Goal: Transaction & Acquisition: Purchase product/service

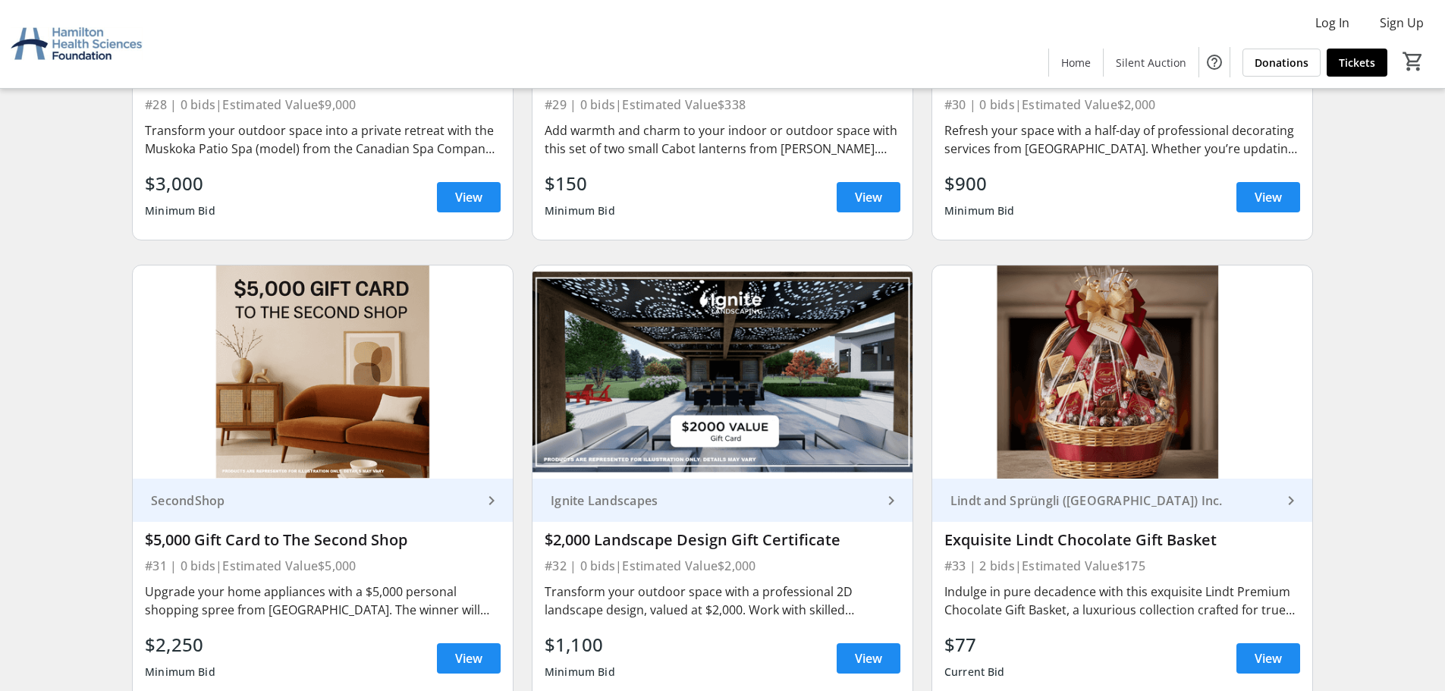
scroll to position [4759, 0]
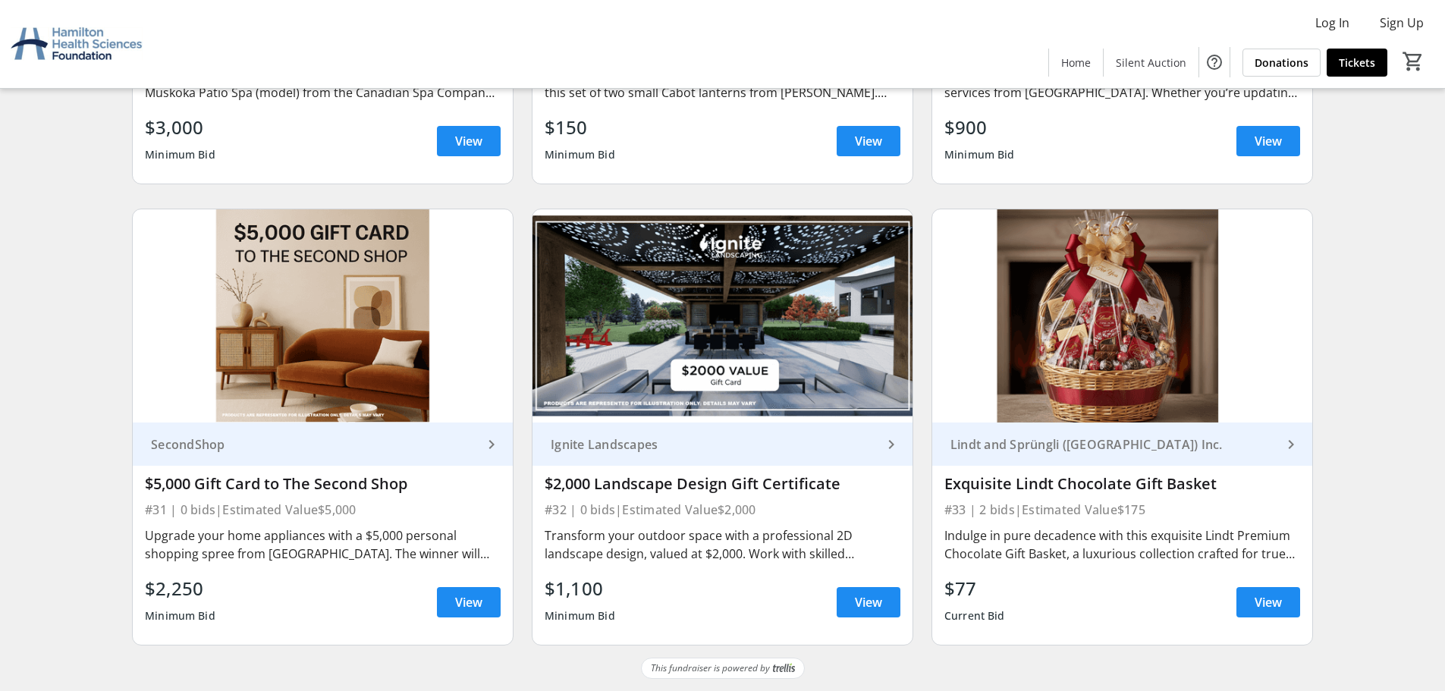
click at [1285, 445] on mat-icon "keyboard_arrow_right" at bounding box center [1291, 444] width 18 height 18
click at [1107, 370] on img at bounding box center [1122, 316] width 380 height 214
click at [1108, 370] on img at bounding box center [1122, 316] width 380 height 214
click at [1259, 552] on div "Indulge in pure decadence with this exquisite Lindt Premium Chocolate Gift Bask…" at bounding box center [1122, 544] width 356 height 36
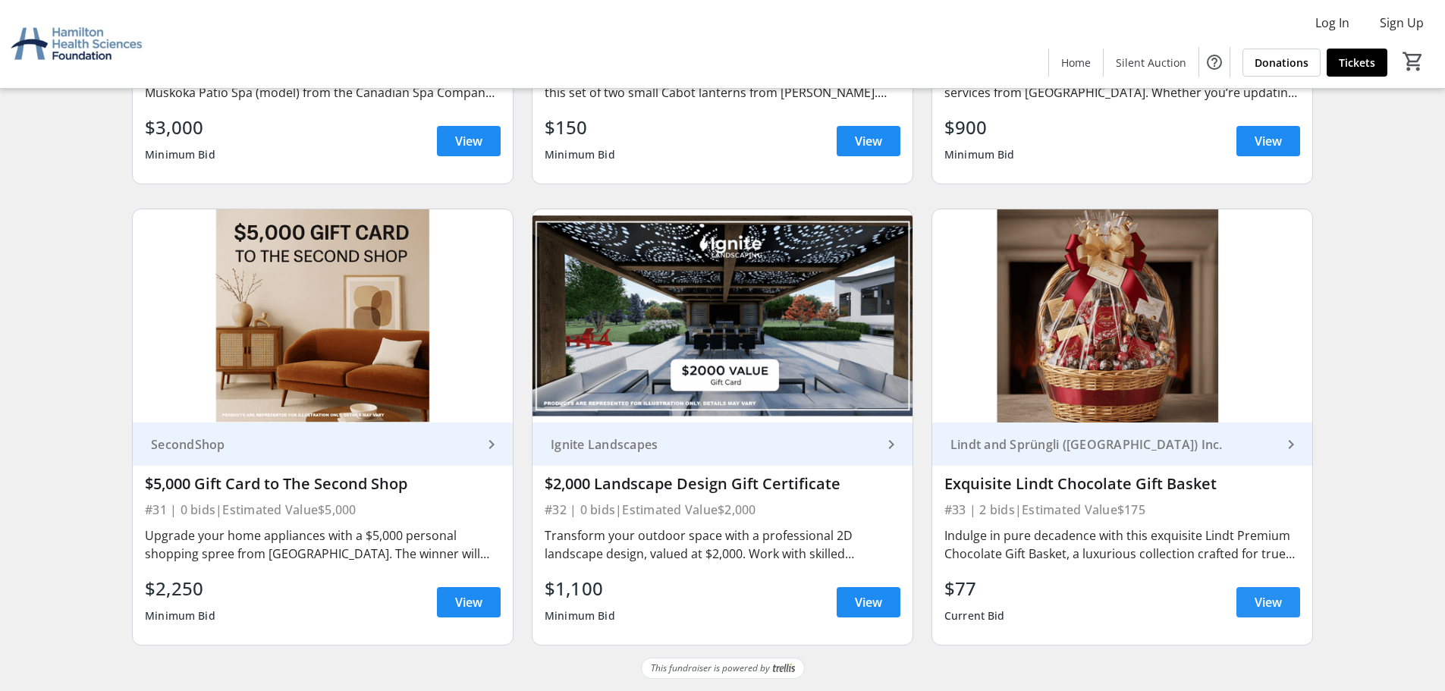
click at [1261, 605] on span "View" at bounding box center [1268, 602] width 27 height 18
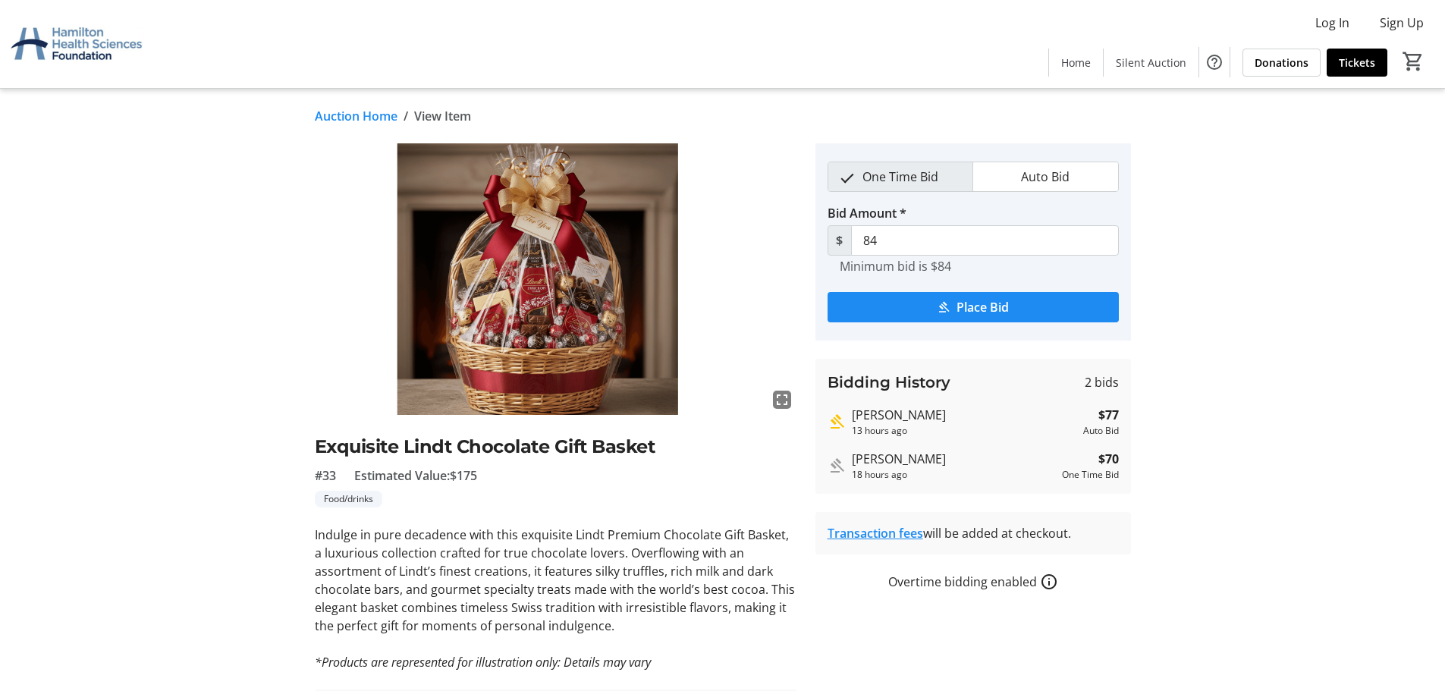
click at [776, 397] on mat-icon "fullscreen" at bounding box center [782, 400] width 18 height 18
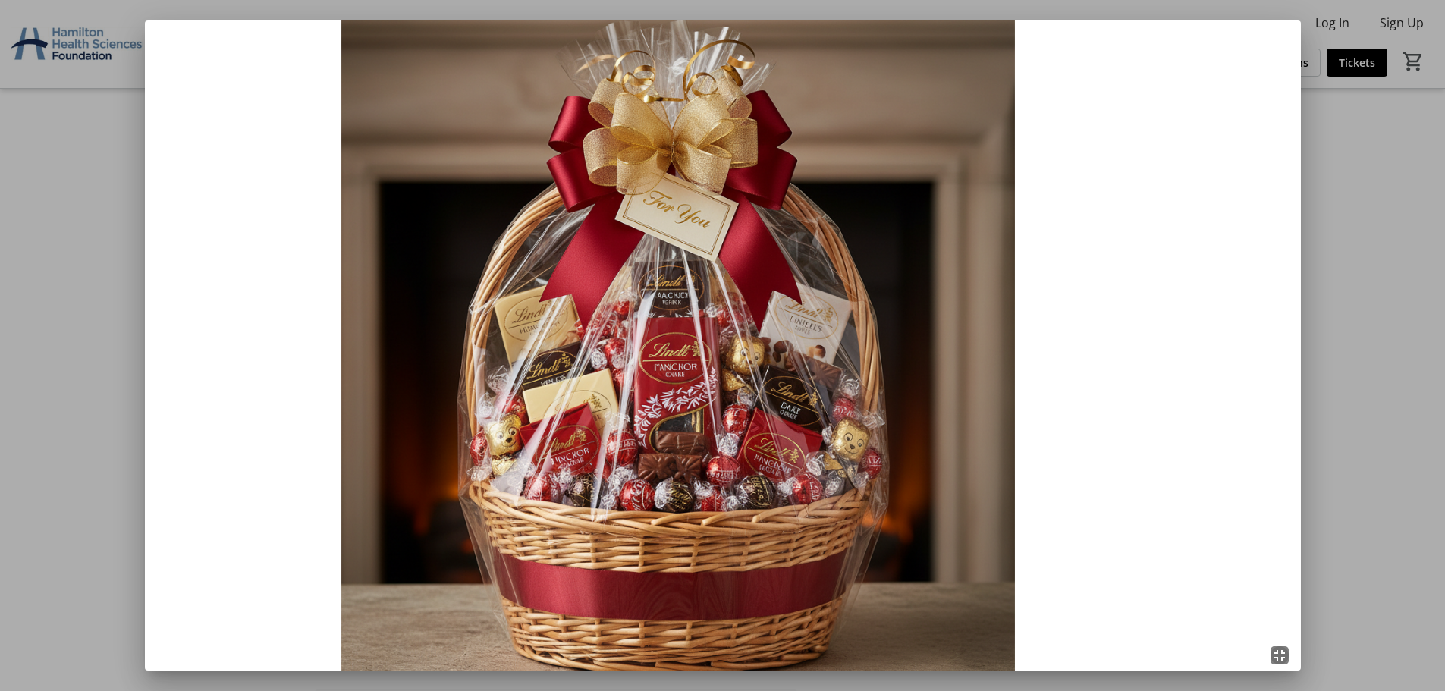
click at [1284, 658] on mat-icon "fullscreen_exit" at bounding box center [1280, 655] width 18 height 18
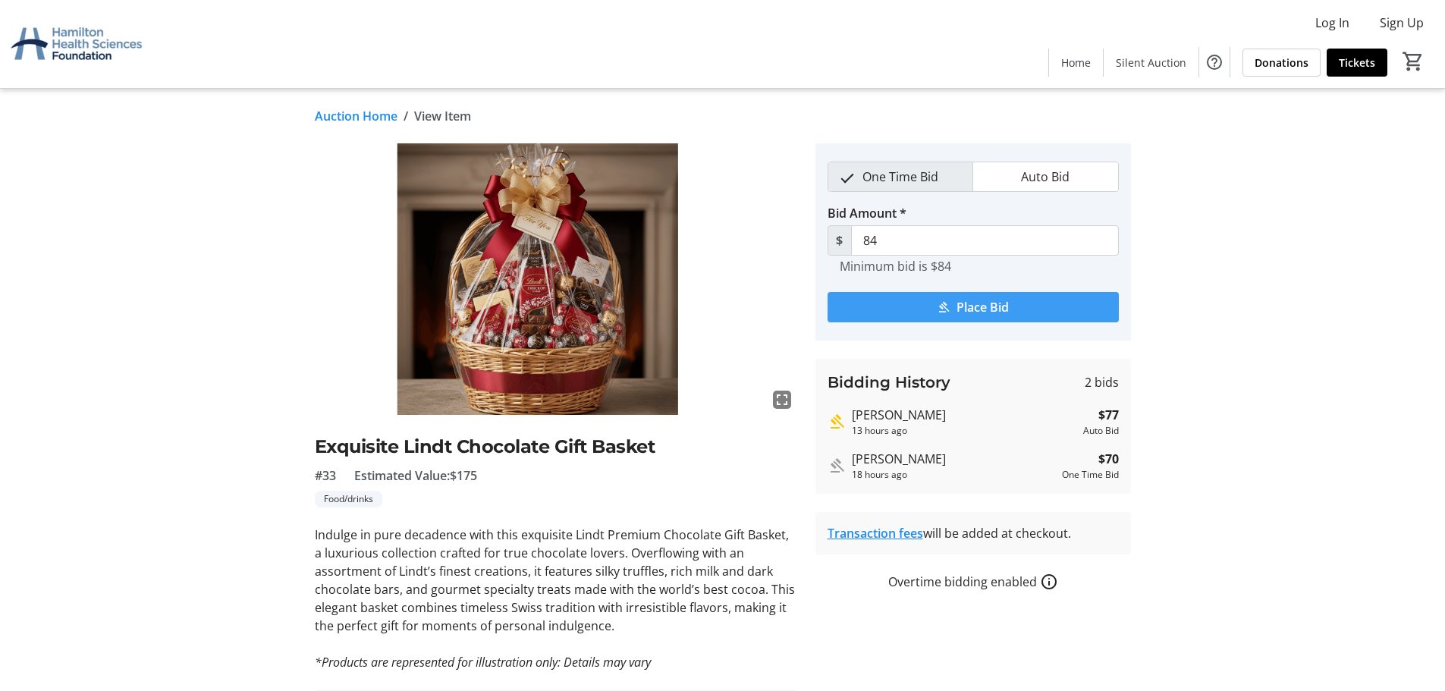
click at [1004, 300] on span "Place Bid" at bounding box center [983, 307] width 52 height 18
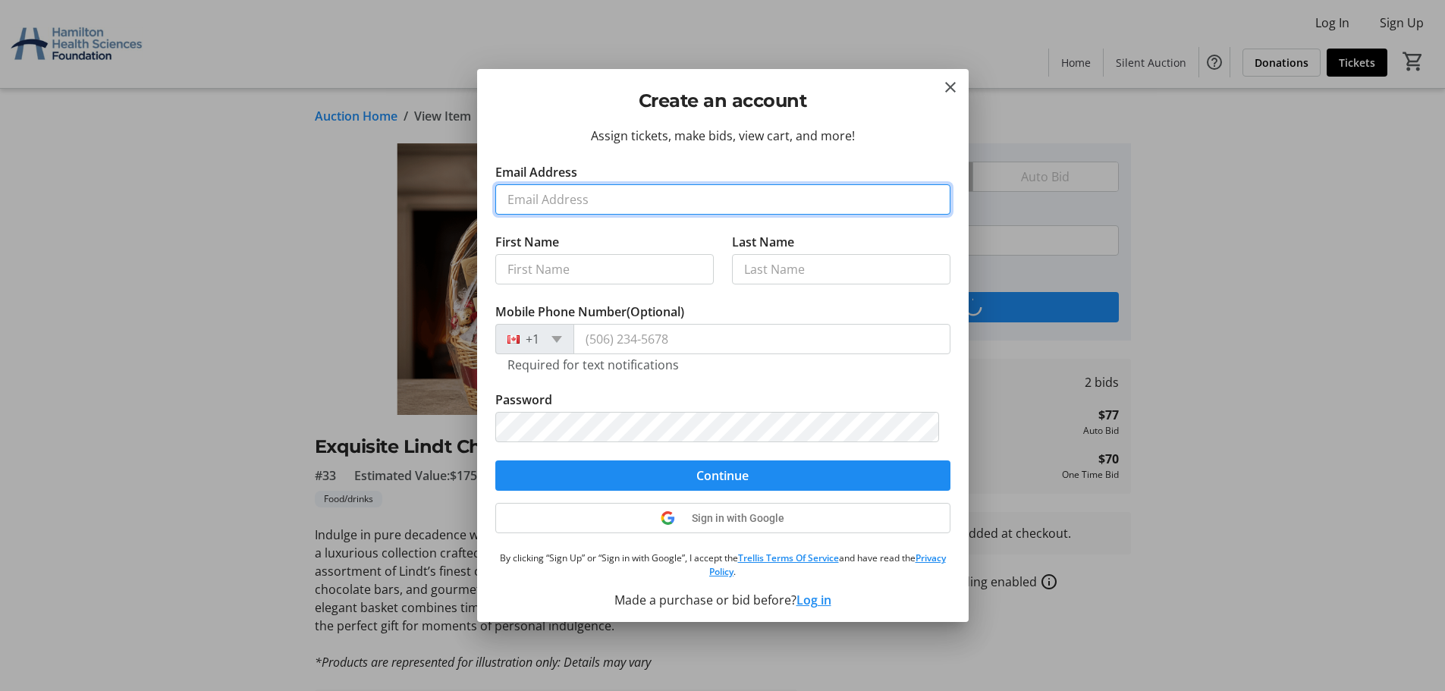
click at [547, 202] on input "Email Address" at bounding box center [722, 199] width 455 height 30
type input "[EMAIL_ADDRESS][DOMAIN_NAME]"
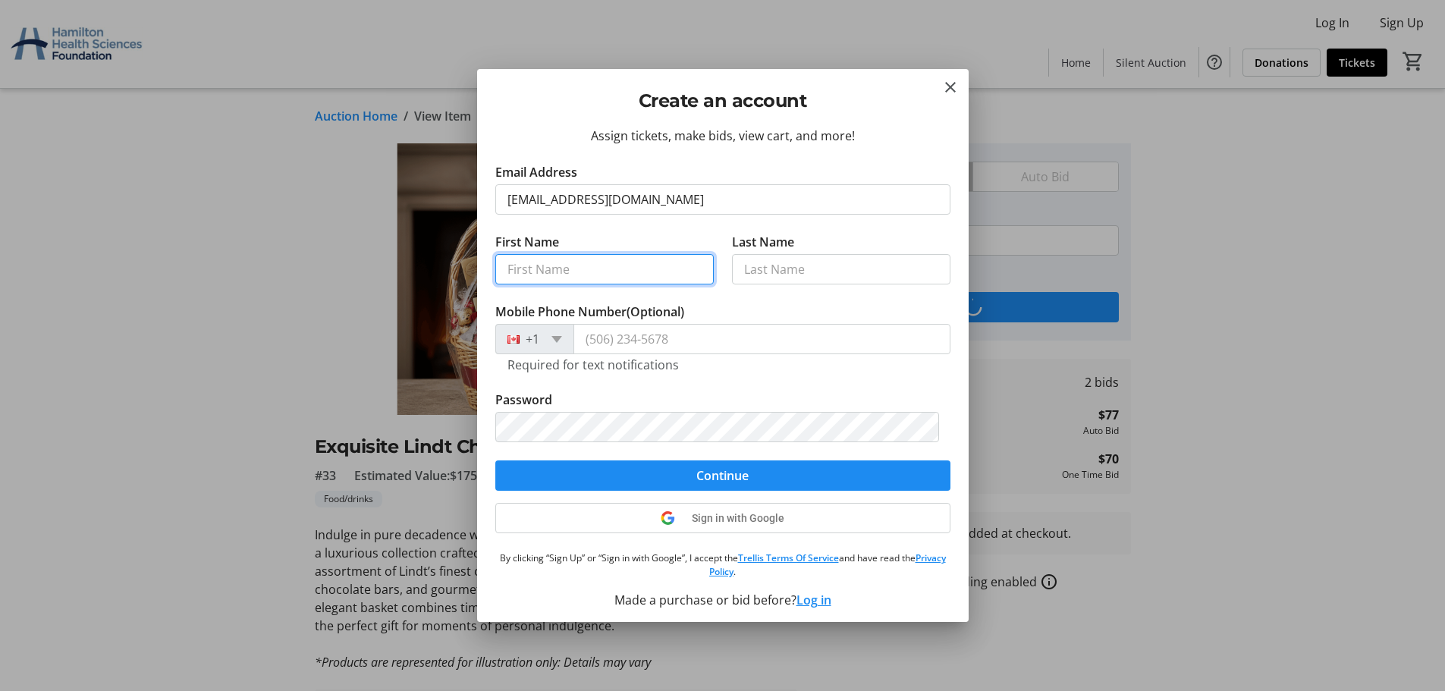
click at [618, 272] on input "First Name" at bounding box center [604, 269] width 218 height 30
type input "[PERSON_NAME]"
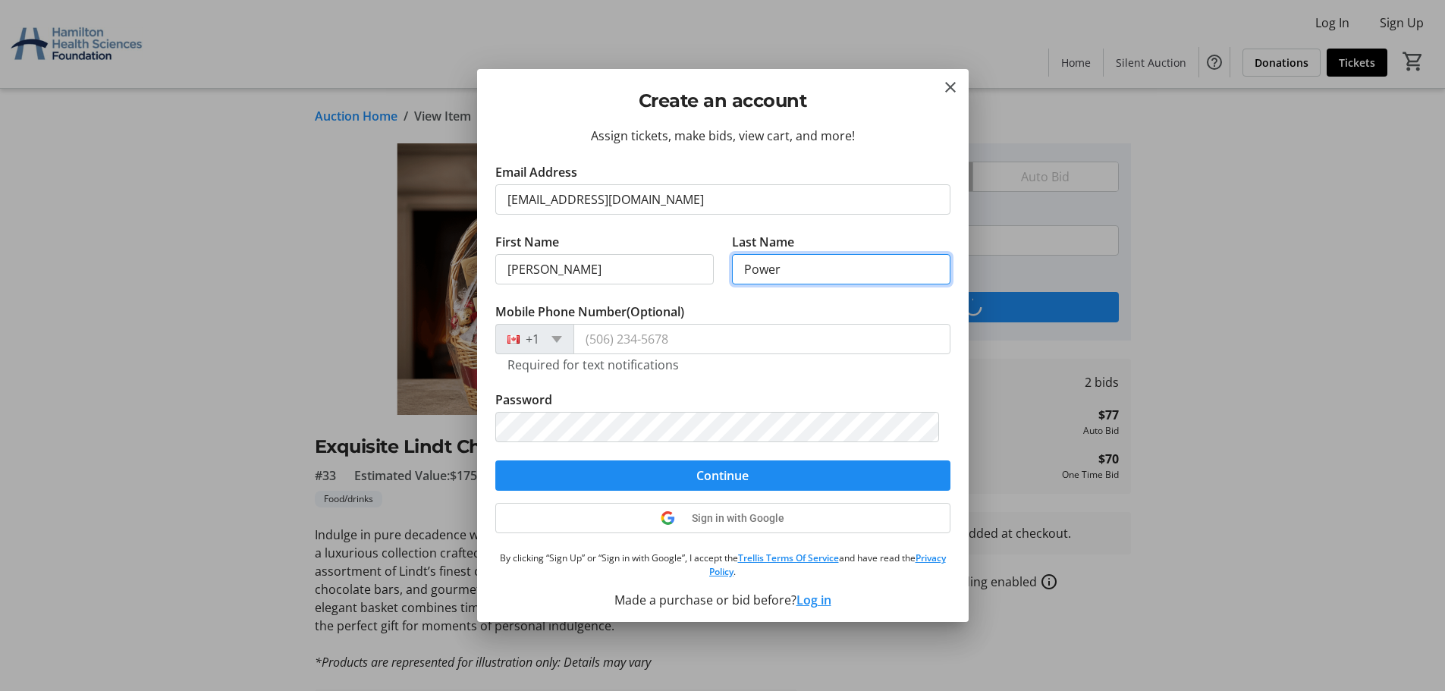
type input "Power"
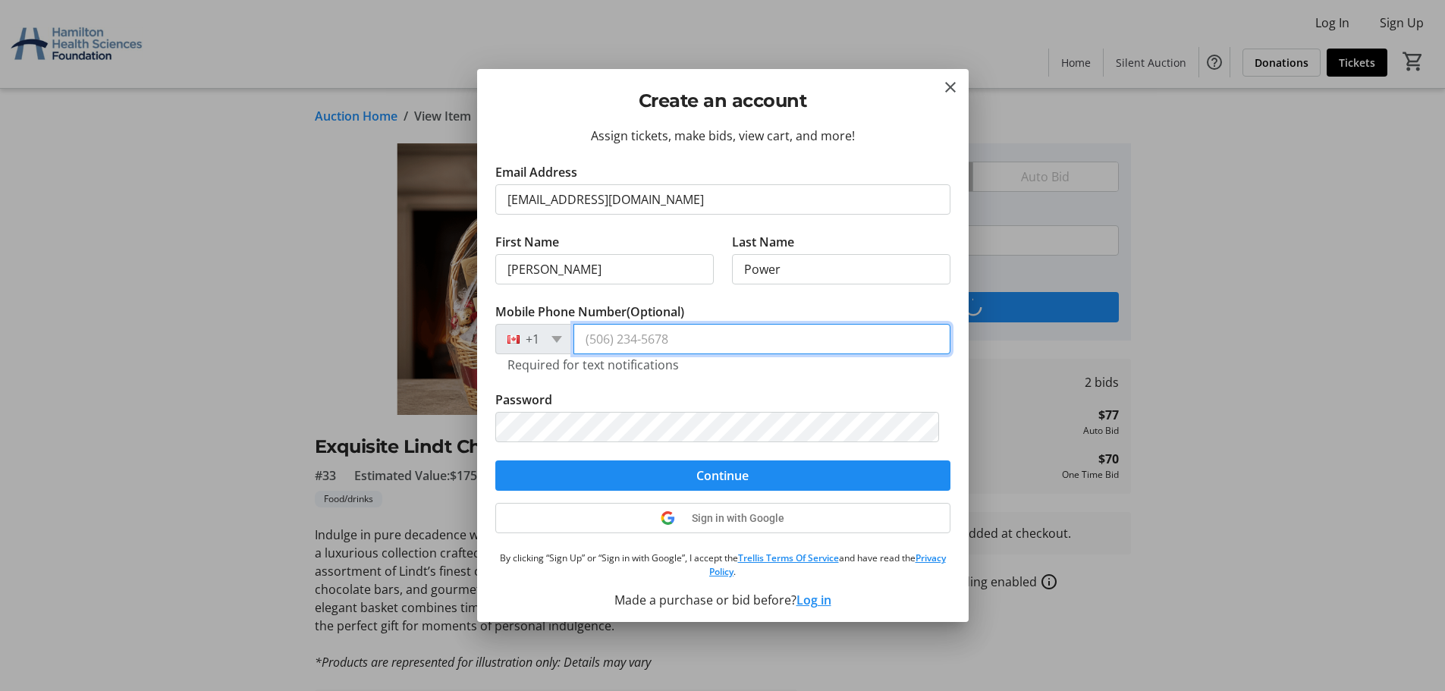
click at [653, 339] on input "Mobile Phone Number (Optional)" at bounding box center [761, 339] width 377 height 30
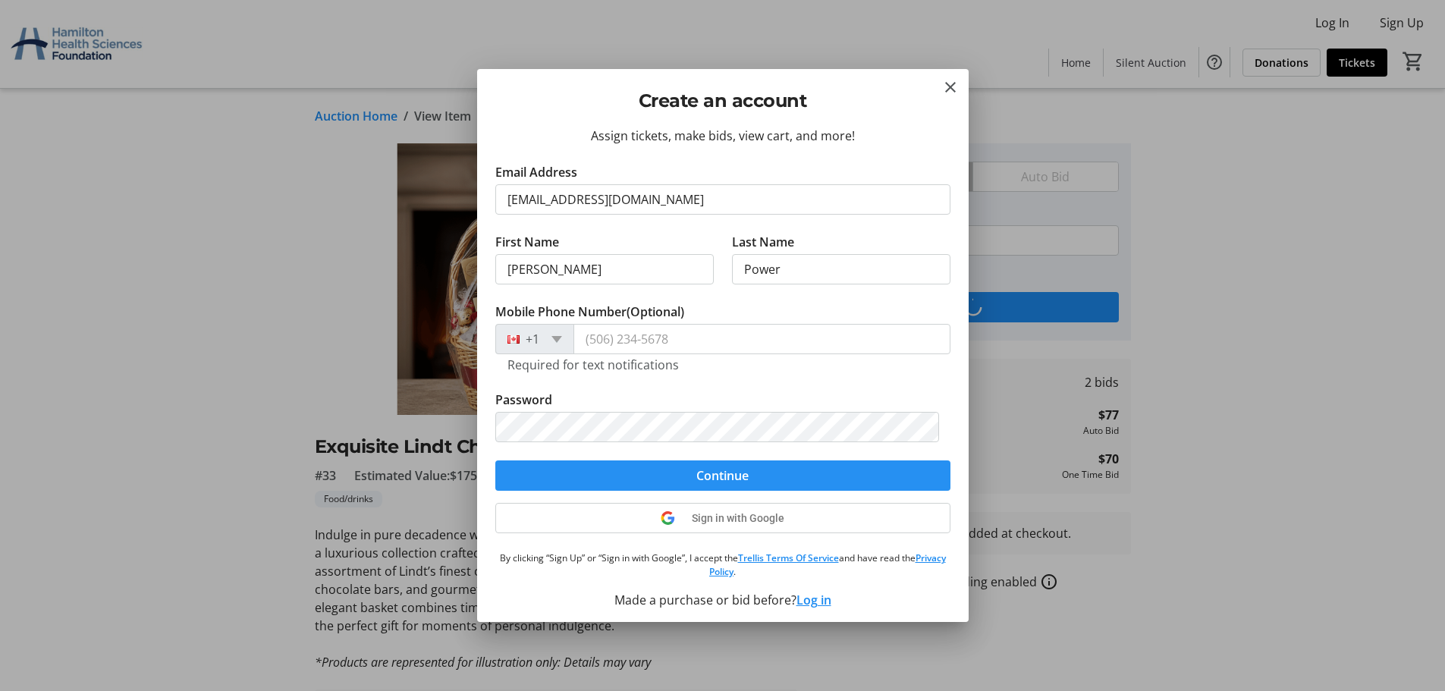
click at [750, 467] on span "submit" at bounding box center [722, 475] width 455 height 36
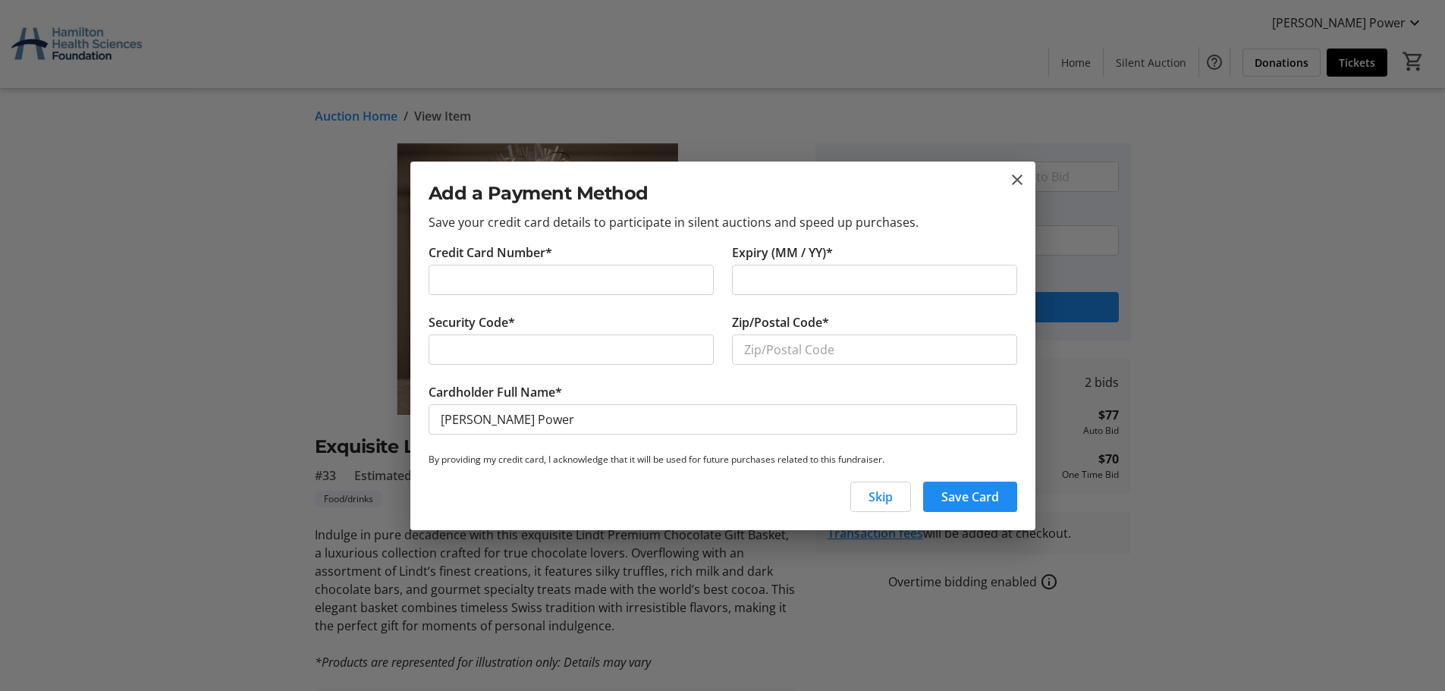
click at [1258, 423] on div at bounding box center [722, 345] width 1445 height 691
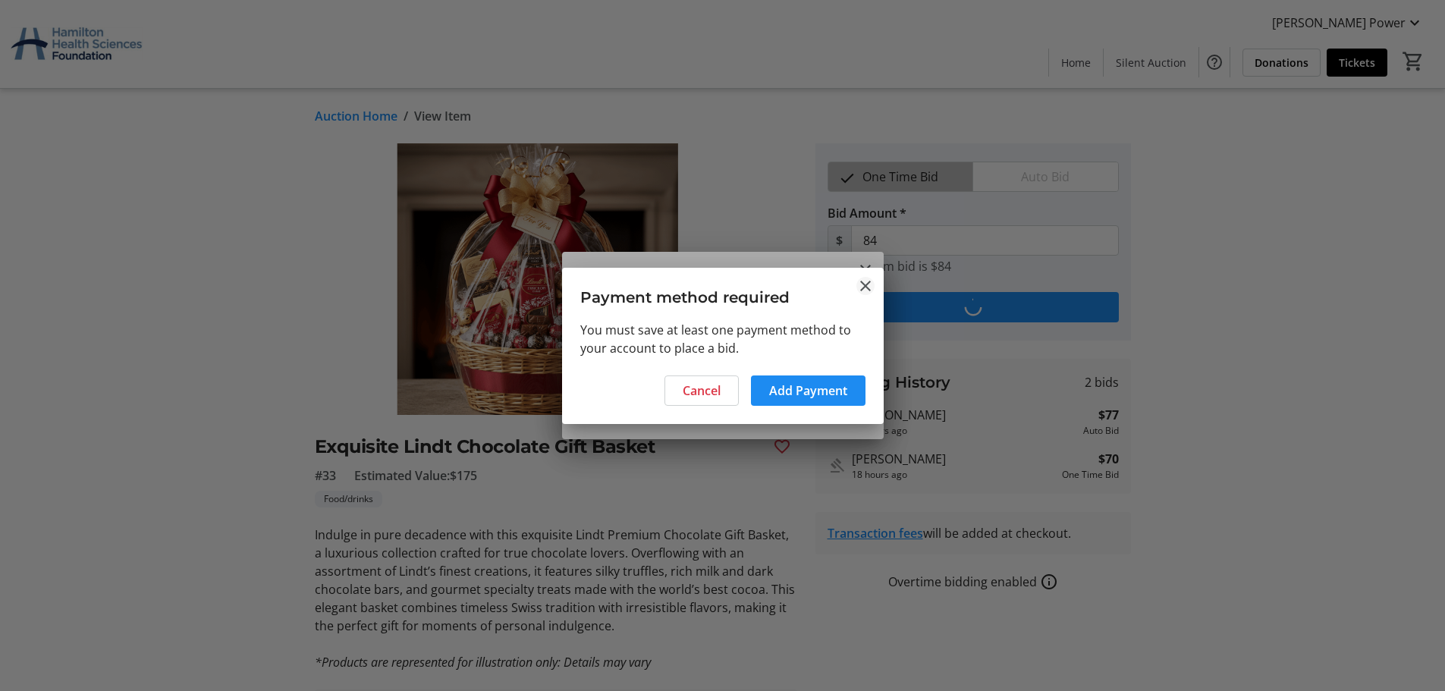
click at [866, 277] on mat-icon "Close" at bounding box center [865, 286] width 18 height 18
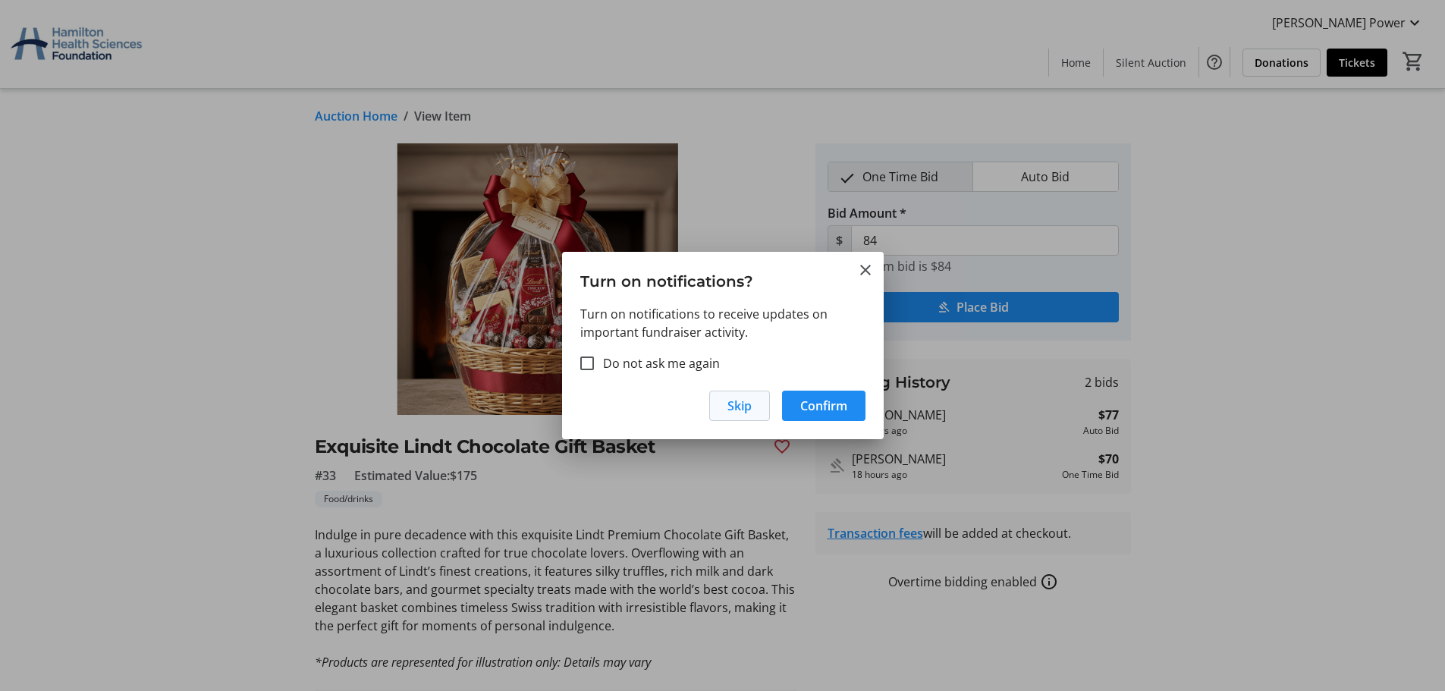
click at [743, 405] on span "Skip" at bounding box center [739, 406] width 24 height 18
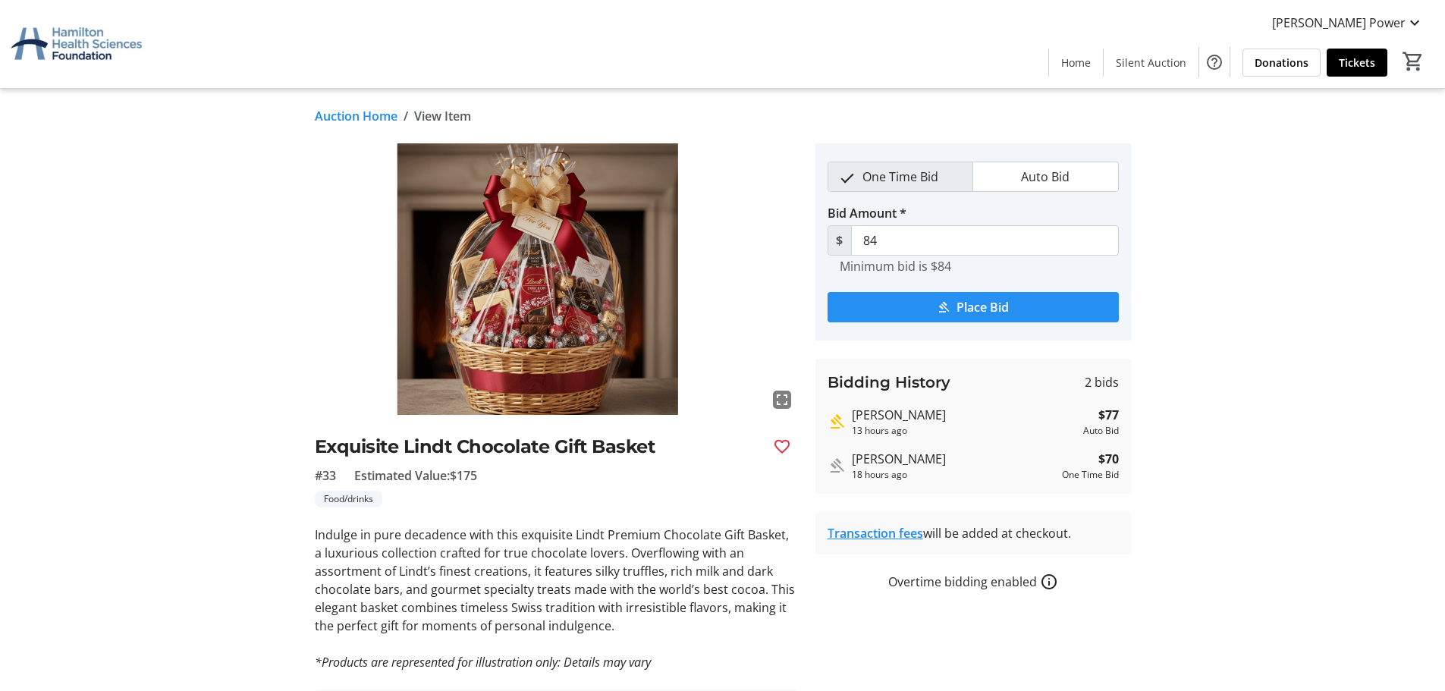
click at [951, 307] on span "submit" at bounding box center [973, 307] width 291 height 36
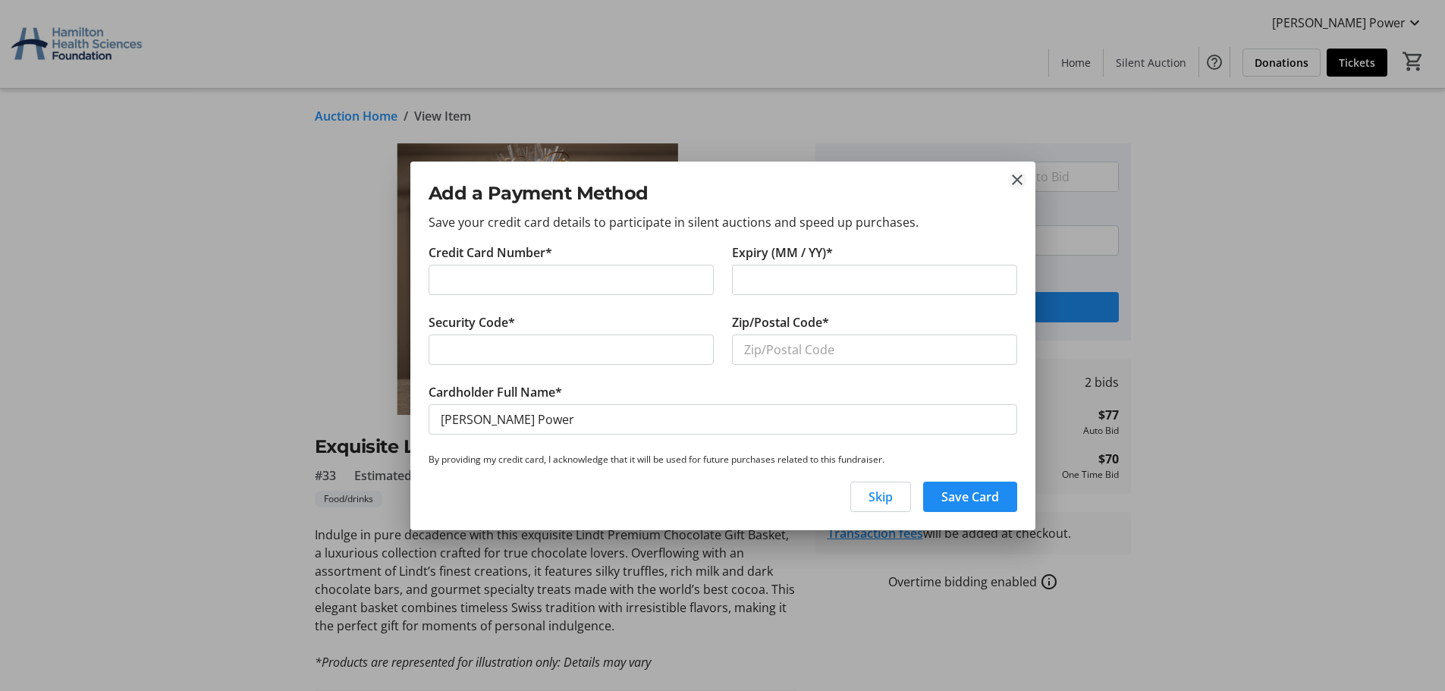
click at [1022, 174] on mat-icon "close" at bounding box center [1017, 180] width 18 height 18
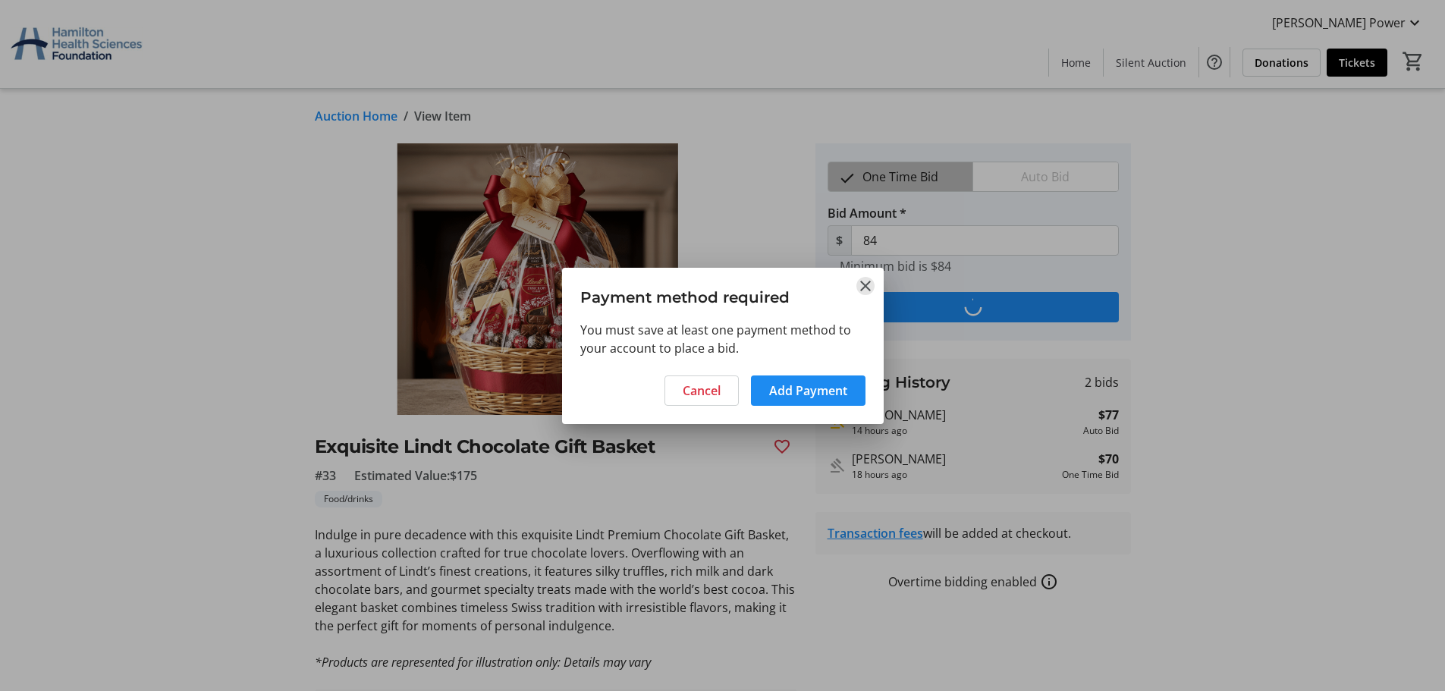
click at [857, 284] on mat-icon "Close" at bounding box center [865, 286] width 18 height 18
